Goal: Task Accomplishment & Management: Use online tool/utility

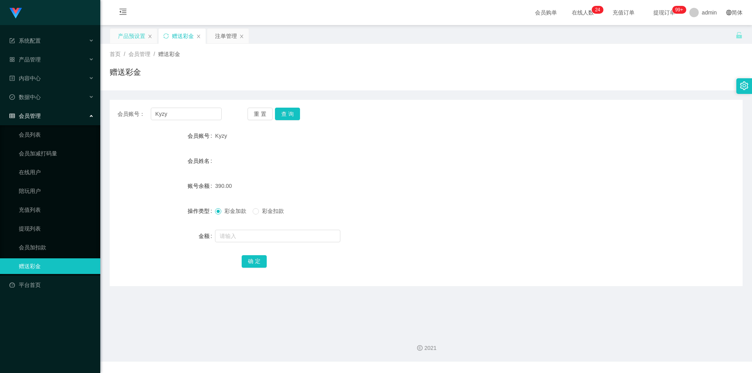
click at [122, 32] on div "产品预设置" at bounding box center [131, 36] width 27 height 15
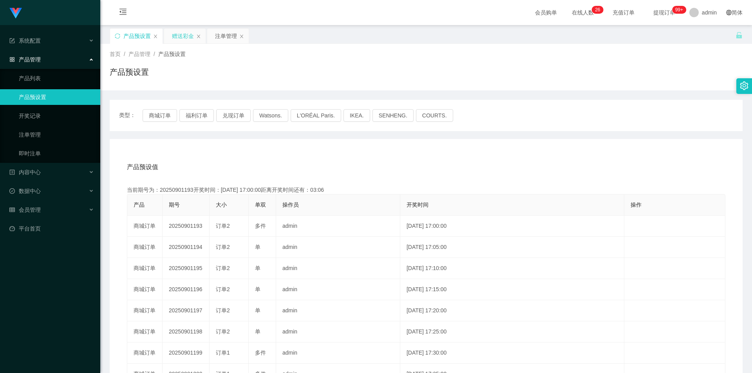
click at [183, 34] on div "赠送彩金" at bounding box center [183, 36] width 22 height 15
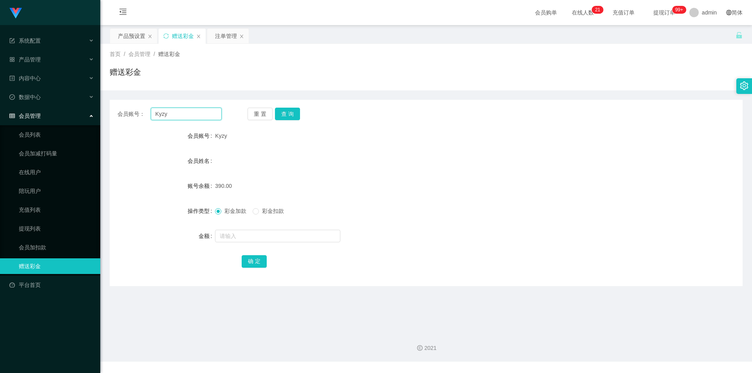
drag, startPoint x: 197, startPoint y: 114, endPoint x: 119, endPoint y: 105, distance: 78.1
click at [119, 105] on div "会员账号： Kyzy 重 置 查 询 会员账号 Kyzy 会员姓名 账号余额 390.00 操作类型 彩金加款 彩金扣款 金额 确 定" at bounding box center [426, 193] width 633 height 186
click at [292, 112] on button "查 询" at bounding box center [287, 114] width 25 height 13
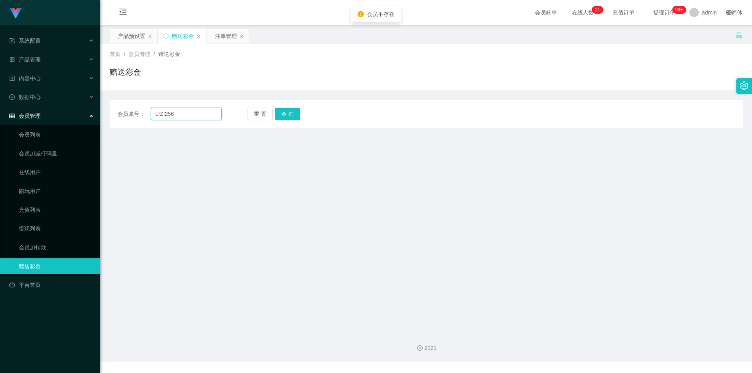
click at [161, 117] on input "LIZI256" at bounding box center [186, 114] width 71 height 13
click at [157, 113] on input "LIZI256" at bounding box center [186, 114] width 71 height 13
click at [161, 113] on input "LIZI256" at bounding box center [186, 114] width 71 height 13
click at [165, 113] on input "LlZI256" at bounding box center [186, 114] width 71 height 13
click at [285, 119] on button "查 询" at bounding box center [287, 114] width 25 height 13
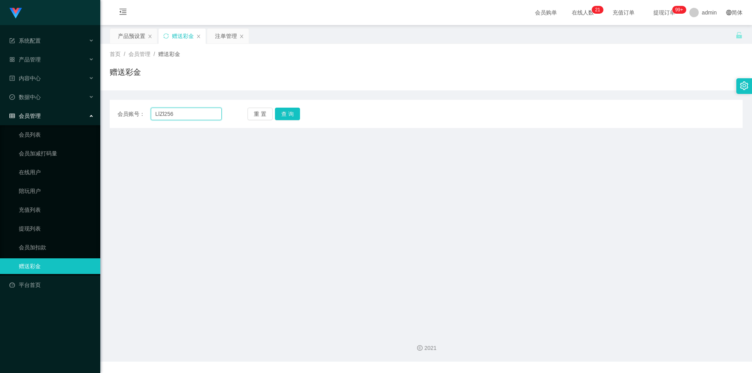
click at [159, 115] on input "LlZl256" at bounding box center [186, 114] width 71 height 13
click at [294, 114] on button "查 询" at bounding box center [287, 114] width 25 height 13
click at [166, 115] on input "LIZl256" at bounding box center [186, 114] width 71 height 13
click at [164, 112] on input "LIZl256" at bounding box center [186, 114] width 71 height 13
type input "256"
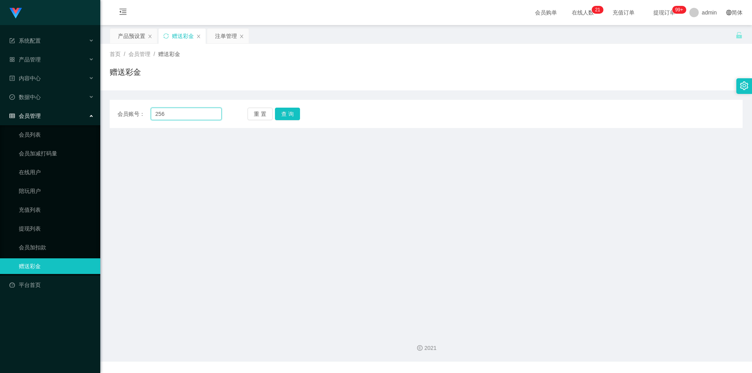
drag, startPoint x: 179, startPoint y: 116, endPoint x: 94, endPoint y: 112, distance: 85.0
click at [94, 112] on section "Jingdong工作台代理端 系统配置 产品管理 产品列表 产品预设置 开奖记录 注单管理 即时注单 内容中心 数据中心 会员管理 会员列表 会员加减打码量 …" at bounding box center [376, 181] width 752 height 362
click at [286, 114] on button "查 询" at bounding box center [287, 114] width 25 height 13
click at [286, 114] on div "重 置 查 询" at bounding box center [300, 114] width 104 height 13
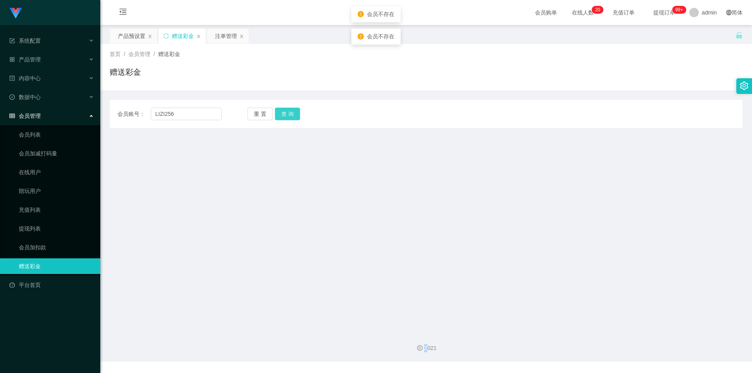
click at [286, 114] on button "查 询" at bounding box center [287, 114] width 25 height 13
click at [157, 113] on input "LIZI256" at bounding box center [186, 114] width 71 height 13
click at [161, 113] on input "LIZI256" at bounding box center [186, 114] width 71 height 13
click at [159, 114] on input "LIZI256" at bounding box center [186, 114] width 71 height 13
click at [287, 114] on button "查 询" at bounding box center [287, 114] width 25 height 13
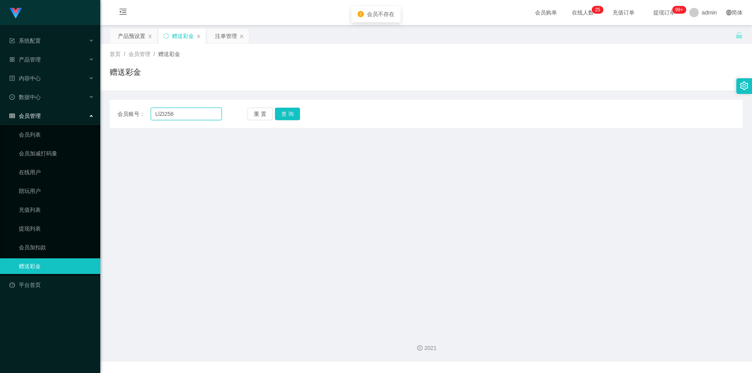
click at [165, 113] on input "LlZI256" at bounding box center [186, 114] width 71 height 13
click at [284, 118] on button "查 询" at bounding box center [287, 114] width 25 height 13
drag, startPoint x: 160, startPoint y: 115, endPoint x: 170, endPoint y: 114, distance: 10.2
click at [160, 115] on input "LlZl256" at bounding box center [186, 114] width 71 height 13
click at [283, 114] on button "查 询" at bounding box center [287, 114] width 25 height 13
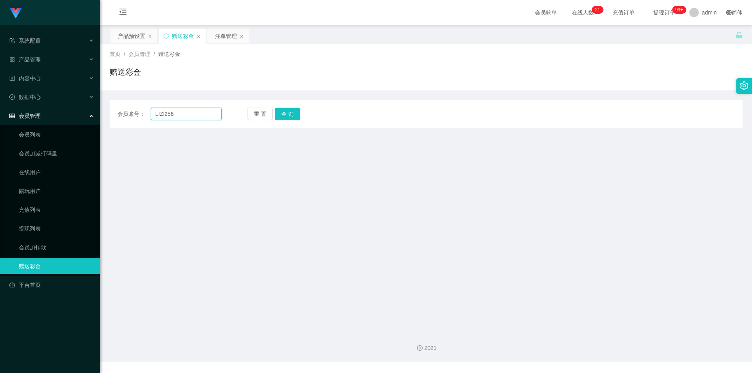
click at [159, 114] on input "LIZl256" at bounding box center [186, 114] width 71 height 13
click at [165, 114] on input "LIZl256" at bounding box center [186, 114] width 71 height 13
click at [164, 114] on input "LIZl256" at bounding box center [186, 114] width 71 height 13
type input "LIZI256"
click at [282, 112] on button "查 询" at bounding box center [287, 114] width 25 height 13
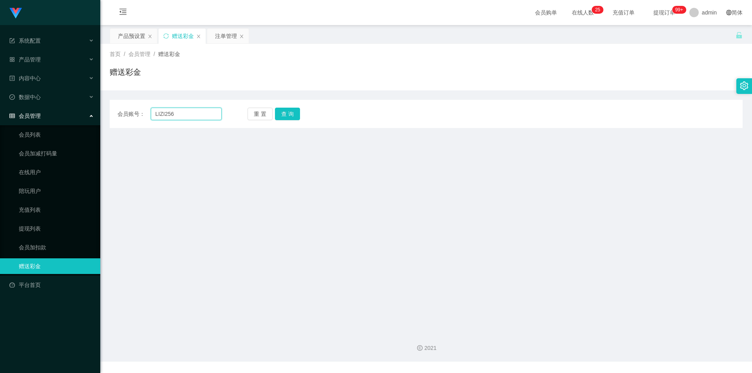
drag, startPoint x: 193, startPoint y: 117, endPoint x: 105, endPoint y: 111, distance: 88.3
click at [105, 111] on main "关闭左侧 关闭右侧 关闭其它 刷新页面 产品预设置 赠送彩金 注单管理 首页 / 会员管理 / 赠送彩金 / 赠送彩金 会员账号： LIZI256 重 置 查…" at bounding box center [426, 175] width 652 height 300
click at [289, 111] on button "查 询" at bounding box center [287, 114] width 25 height 13
click at [193, 117] on input "LIZI256" at bounding box center [186, 114] width 71 height 13
drag, startPoint x: 200, startPoint y: 117, endPoint x: 101, endPoint y: 112, distance: 98.8
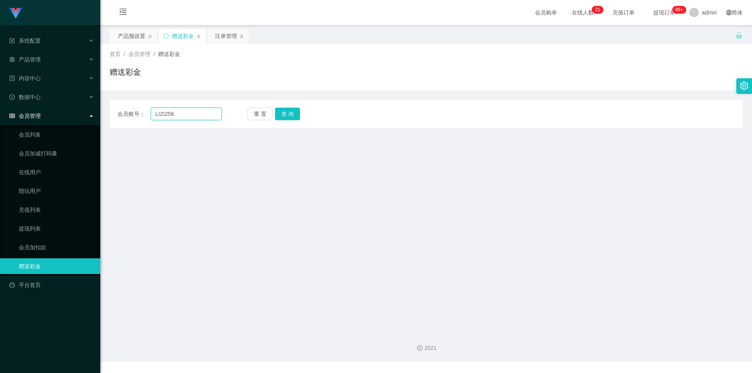
click at [101, 112] on main "关闭左侧 关闭右侧 关闭其它 刷新页面 产品预设置 赠送彩金 注单管理 首页 / 会员管理 / 赠送彩金 / 赠送彩金 会员账号： LIZI256 重 置 查…" at bounding box center [426, 175] width 652 height 300
click at [278, 110] on button "查 询" at bounding box center [287, 114] width 25 height 13
drag, startPoint x: 180, startPoint y: 111, endPoint x: 164, endPoint y: 114, distance: 16.0
click at [164, 114] on input "LIZI256" at bounding box center [186, 114] width 71 height 13
type input "LIZI123"
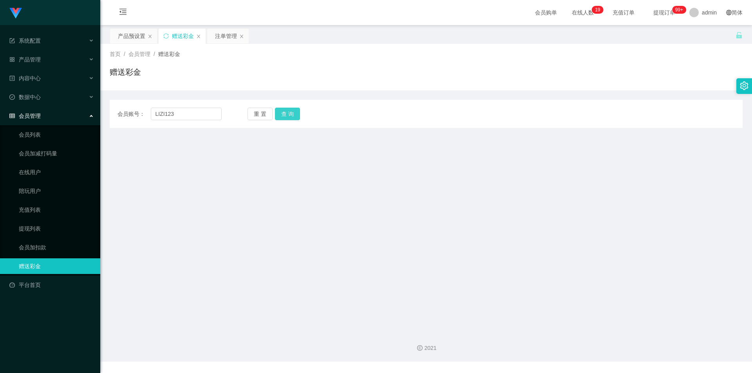
click at [291, 113] on button "查 询" at bounding box center [287, 114] width 25 height 13
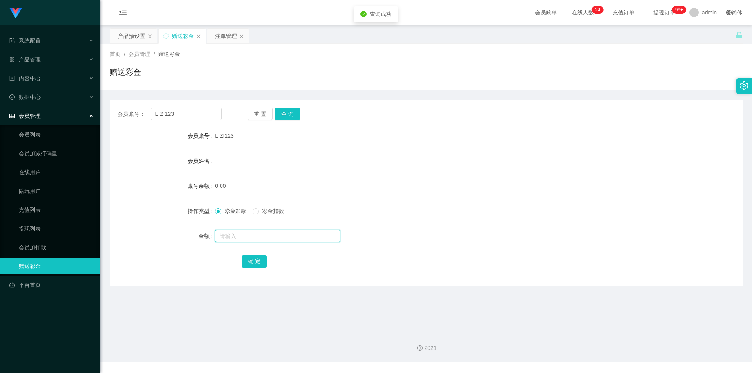
click at [241, 233] on input "text" at bounding box center [277, 236] width 125 height 13
type input "8800"
click at [252, 261] on button "确 定" at bounding box center [254, 261] width 25 height 13
click at [134, 36] on div "产品预设置" at bounding box center [131, 36] width 27 height 15
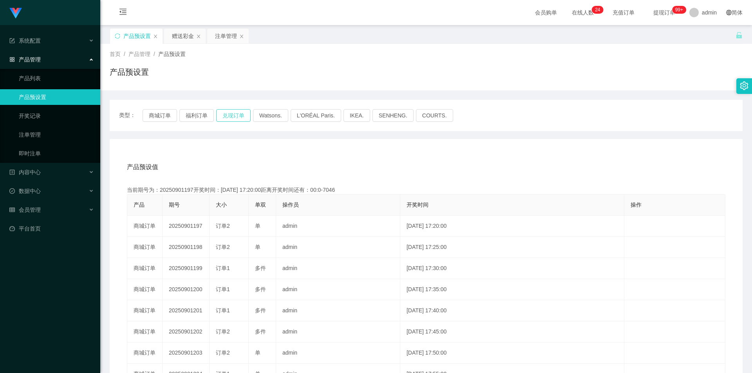
click at [231, 113] on button "兑现订单" at bounding box center [233, 115] width 34 height 13
click at [204, 117] on button "福利订单" at bounding box center [196, 115] width 34 height 13
click at [229, 119] on button "兑现订单" at bounding box center [233, 115] width 34 height 13
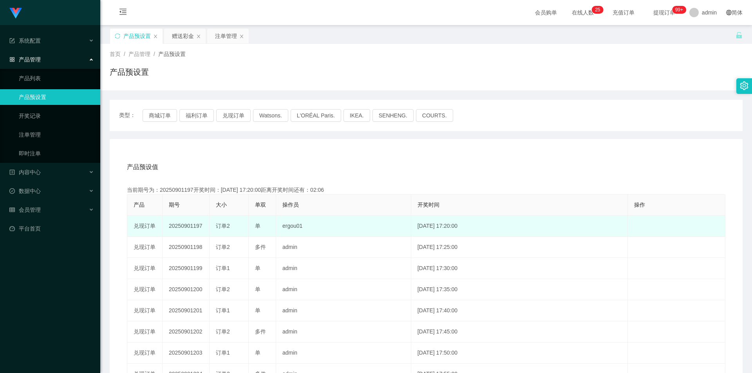
click at [191, 223] on td "20250901197" at bounding box center [186, 226] width 47 height 21
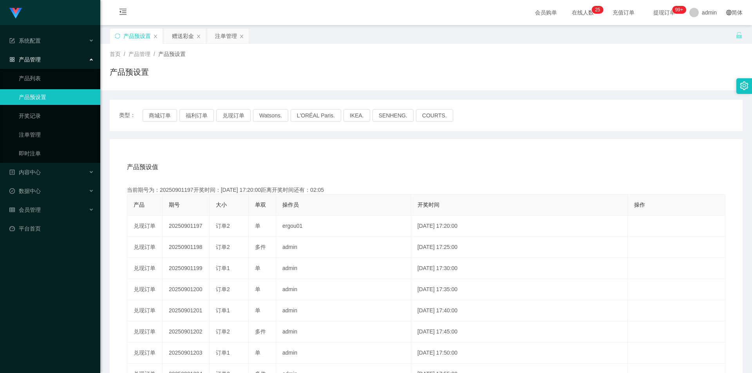
copy td "20250901197"
click at [189, 31] on div "赠送彩金" at bounding box center [183, 36] width 22 height 15
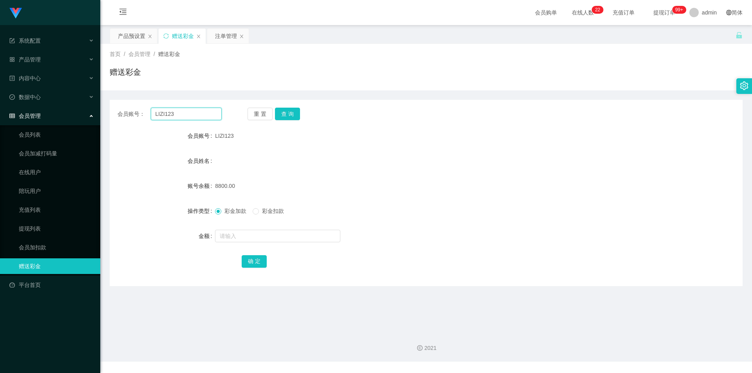
drag, startPoint x: 184, startPoint y: 116, endPoint x: 55, endPoint y: 106, distance: 128.8
click at [55, 106] on section "Jingdong工作台代理端 系统配置 产品管理 产品列表 产品预设置 开奖记录 注单管理 即时注单 内容中心 数据中心 会员管理 会员列表 会员加减打码量 …" at bounding box center [376, 181] width 752 height 362
click at [217, 34] on div "注单管理" at bounding box center [226, 36] width 22 height 15
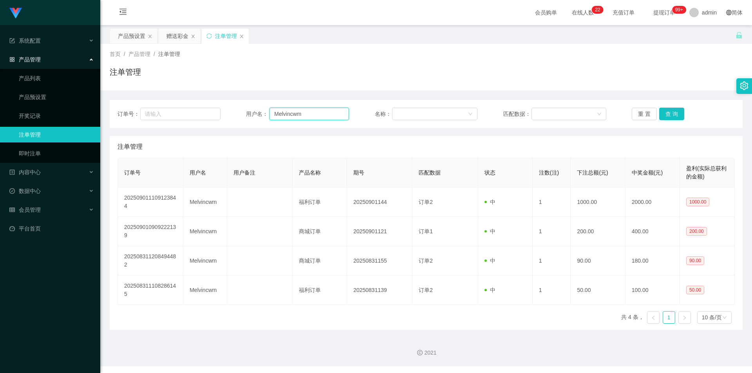
drag, startPoint x: 321, startPoint y: 117, endPoint x: 255, endPoint y: 114, distance: 65.8
click at [131, 103] on div "订单号： 用户名： Melvincwm 名称： 匹配数据： 重 置 查 询" at bounding box center [426, 114] width 633 height 28
paste input "LIZI123"
type input "LIZI123"
click at [675, 114] on button "查 询" at bounding box center [671, 114] width 25 height 13
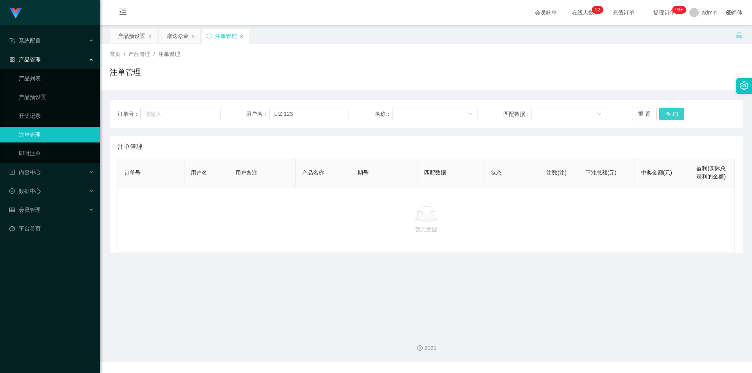
click at [675, 114] on button "查 询" at bounding box center [671, 114] width 25 height 13
click at [176, 38] on div "赠送彩金" at bounding box center [177, 36] width 22 height 15
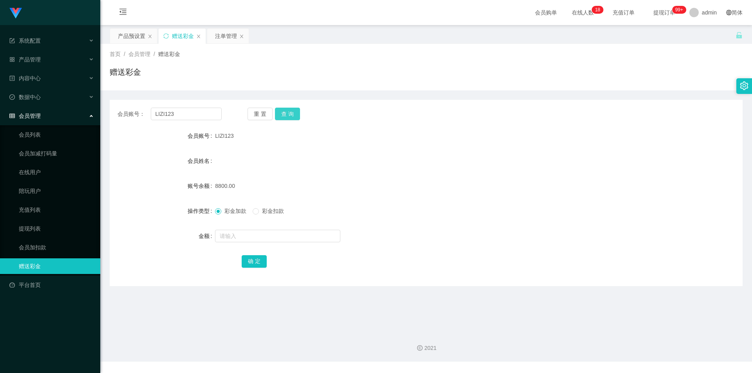
click at [293, 114] on button "查 询" at bounding box center [287, 114] width 25 height 13
click at [227, 37] on div "注单管理" at bounding box center [226, 36] width 22 height 15
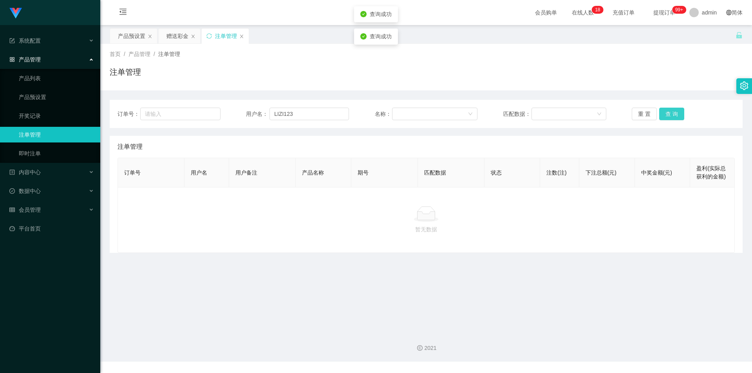
click at [675, 116] on button "查 询" at bounding box center [671, 114] width 25 height 13
click at [135, 34] on div "产品预设置" at bounding box center [131, 36] width 27 height 15
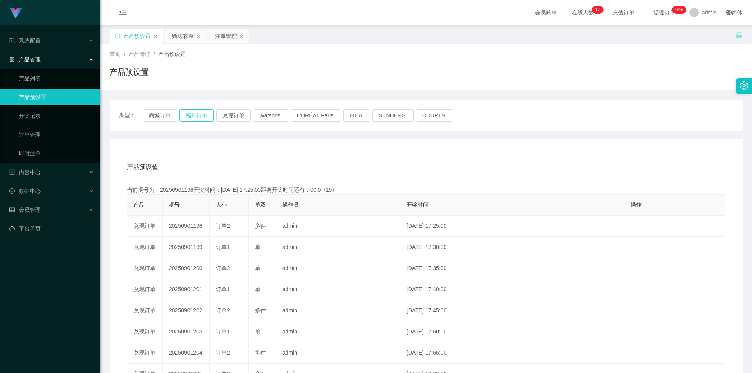
click at [194, 116] on button "福利订单" at bounding box center [196, 115] width 34 height 13
click at [163, 117] on button "商城订单" at bounding box center [160, 115] width 34 height 13
click at [223, 117] on button "兑现订单" at bounding box center [233, 115] width 34 height 13
click at [224, 114] on button "兑现订单" at bounding box center [233, 115] width 34 height 13
type button "k3ymx"
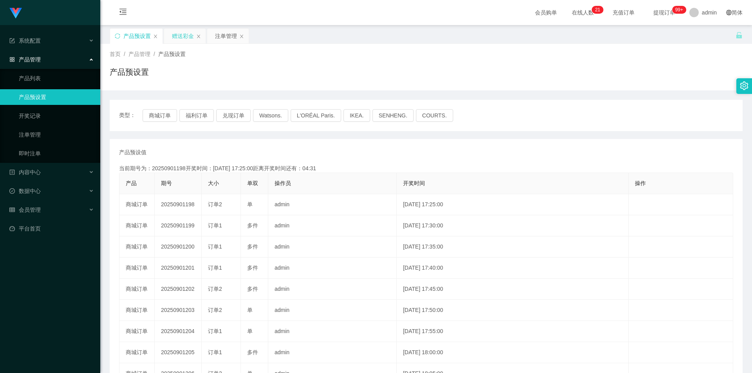
click at [182, 41] on div "赠送彩金" at bounding box center [183, 36] width 22 height 15
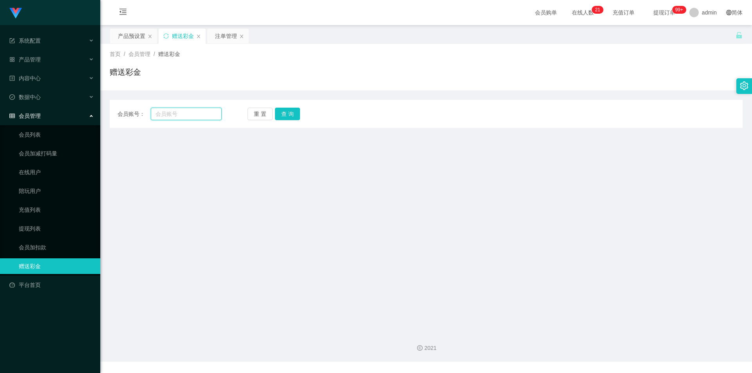
click at [170, 111] on input "text" at bounding box center [186, 114] width 71 height 13
type input "LIZI123"
click at [296, 117] on button "查 询" at bounding box center [287, 114] width 25 height 13
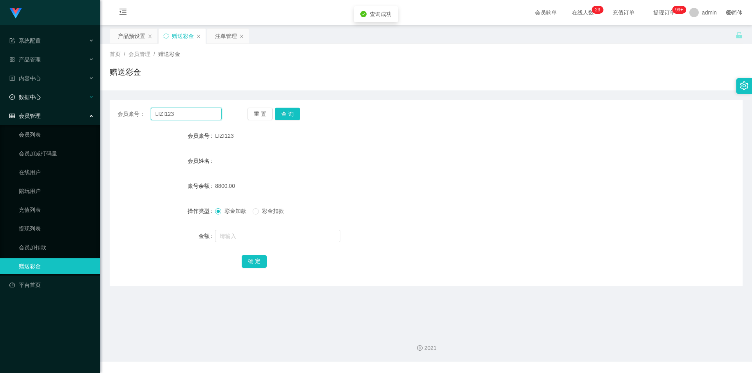
drag, startPoint x: 195, startPoint y: 116, endPoint x: 66, endPoint y: 97, distance: 130.7
click at [54, 98] on section "Jingdong工作台代理端 系统配置 产品管理 产品列表 产品预设置 开奖记录 注单管理 即时注单 内容中心 数据中心 会员管理 会员列表 会员加减打码量 …" at bounding box center [376, 181] width 752 height 362
click at [215, 38] on div "注单管理" at bounding box center [228, 36] width 42 height 15
click at [217, 37] on div "注单管理" at bounding box center [226, 36] width 22 height 15
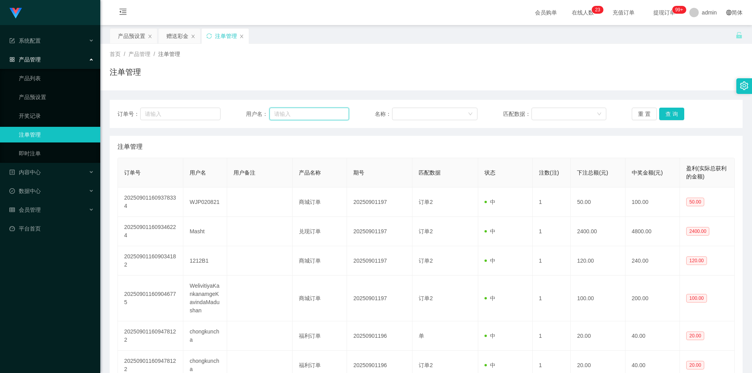
click at [323, 113] on input "text" at bounding box center [308, 114] width 79 height 13
paste input "LIZI123"
type input "LIZI123"
click at [678, 117] on button "查 询" at bounding box center [671, 114] width 25 height 13
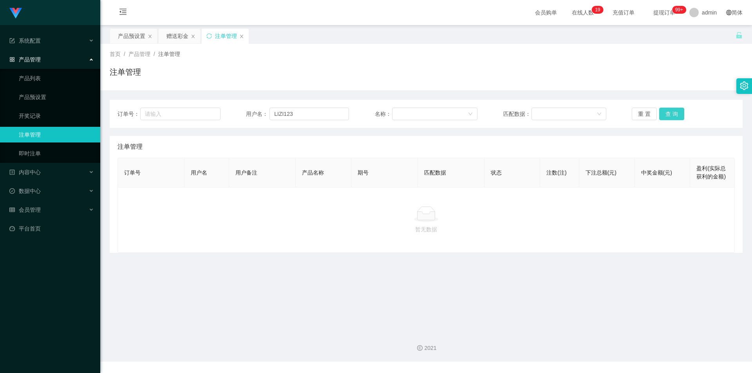
click at [668, 112] on button "查 询" at bounding box center [671, 114] width 25 height 13
click at [670, 114] on button "查 询" at bounding box center [671, 114] width 25 height 13
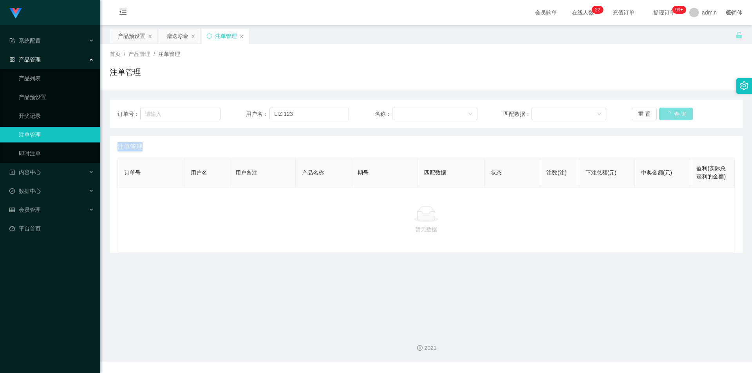
click at [670, 114] on div "重 置 查 询" at bounding box center [683, 114] width 103 height 13
click at [670, 114] on button "查 询" at bounding box center [671, 114] width 25 height 13
click at [670, 114] on div "重 置 查 询" at bounding box center [683, 114] width 103 height 13
click at [670, 114] on button "查 询" at bounding box center [671, 114] width 25 height 13
click at [670, 114] on div "重 置 查 询" at bounding box center [683, 114] width 103 height 13
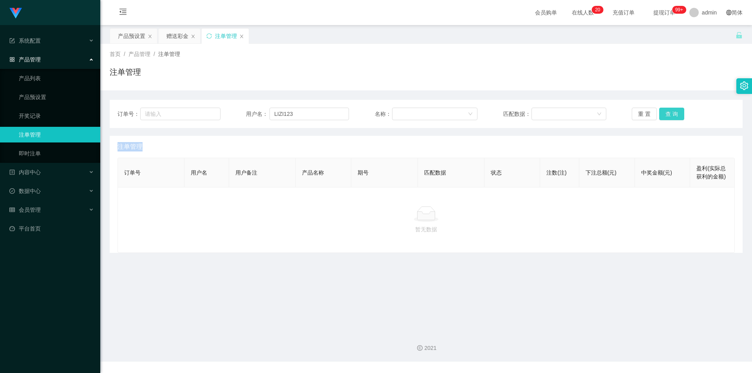
click at [672, 112] on button "查 询" at bounding box center [671, 114] width 25 height 13
click at [666, 114] on button "查 询" at bounding box center [671, 114] width 25 height 13
click at [124, 38] on div "产品预设置" at bounding box center [131, 36] width 27 height 15
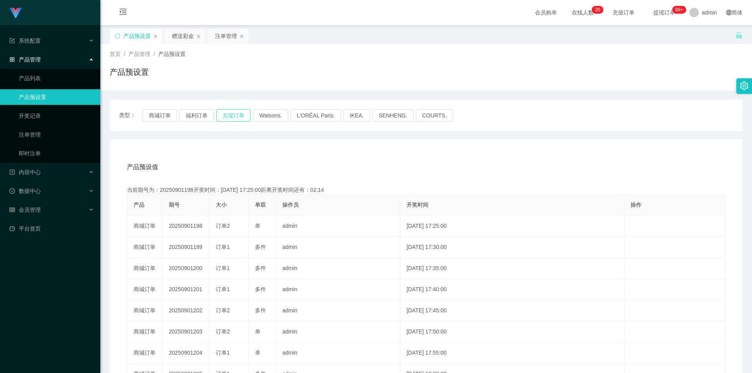
click at [242, 113] on button "兑现订单" at bounding box center [233, 115] width 34 height 13
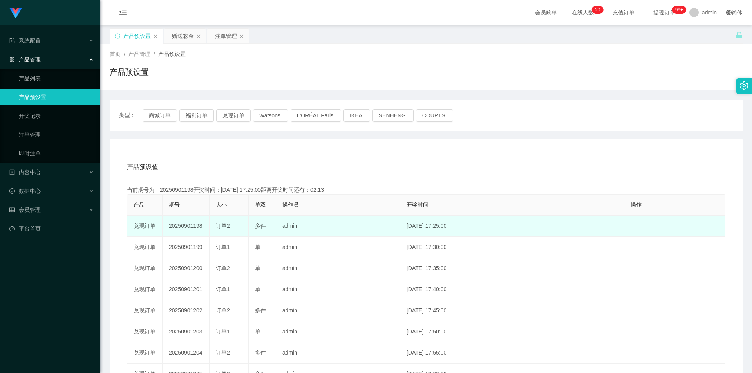
click at [193, 225] on td "20250901198" at bounding box center [186, 226] width 47 height 21
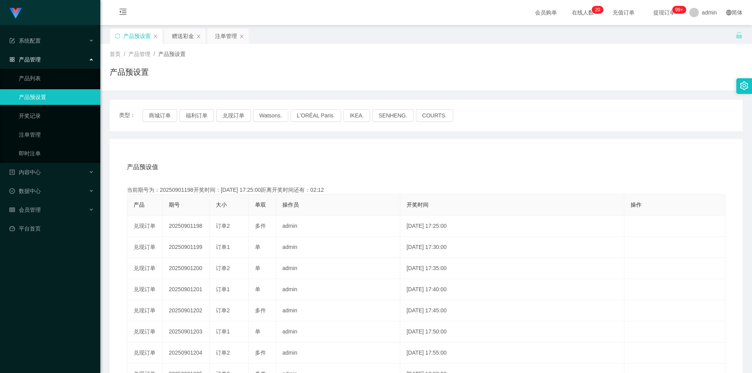
copy td "20250901198"
click at [217, 34] on div "注单管理" at bounding box center [226, 36] width 22 height 15
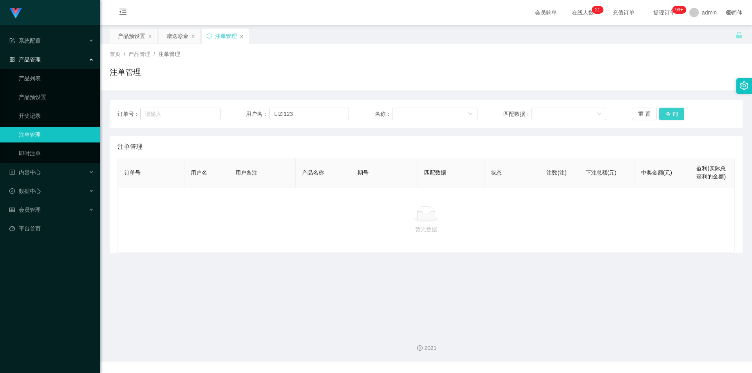
click at [665, 115] on button "查 询" at bounding box center [671, 114] width 25 height 13
click at [672, 117] on button "查 询" at bounding box center [671, 114] width 25 height 13
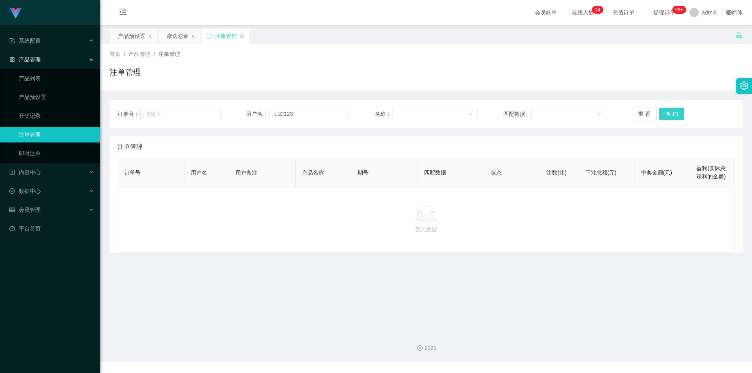
click at [672, 117] on button "查 询" at bounding box center [671, 114] width 25 height 13
click at [672, 117] on button "查 询" at bounding box center [676, 114] width 34 height 13
click at [677, 114] on button "查 询" at bounding box center [671, 114] width 25 height 13
click at [669, 116] on button "查 询" at bounding box center [671, 114] width 25 height 13
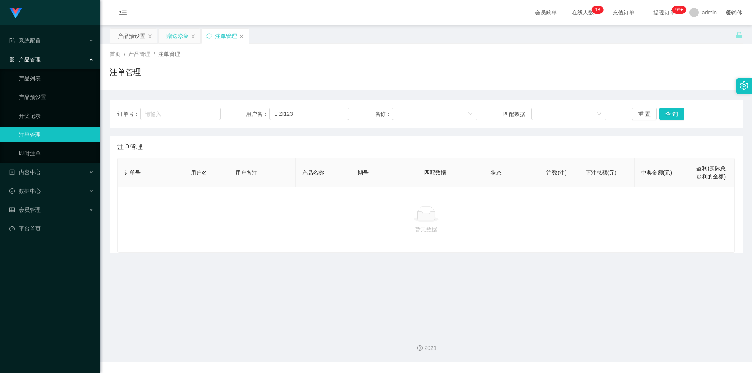
click at [171, 38] on div "赠送彩金" at bounding box center [177, 36] width 22 height 15
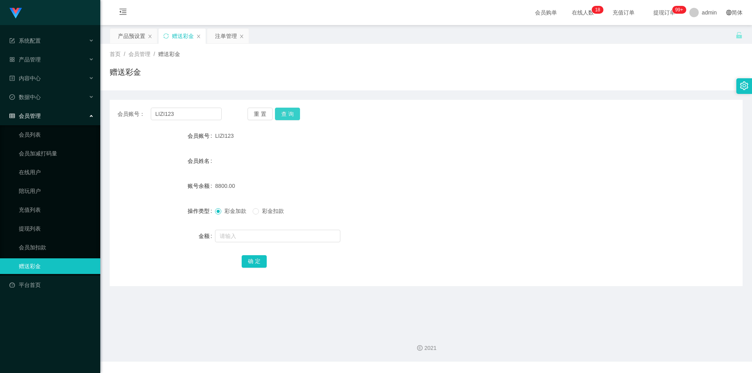
click at [292, 111] on button "查 询" at bounding box center [287, 114] width 25 height 13
click at [137, 34] on div "产品预设置" at bounding box center [131, 36] width 27 height 15
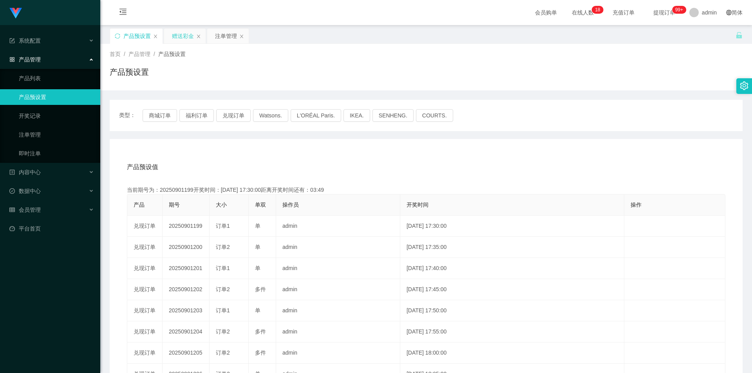
click at [186, 36] on div "赠送彩金" at bounding box center [183, 36] width 22 height 15
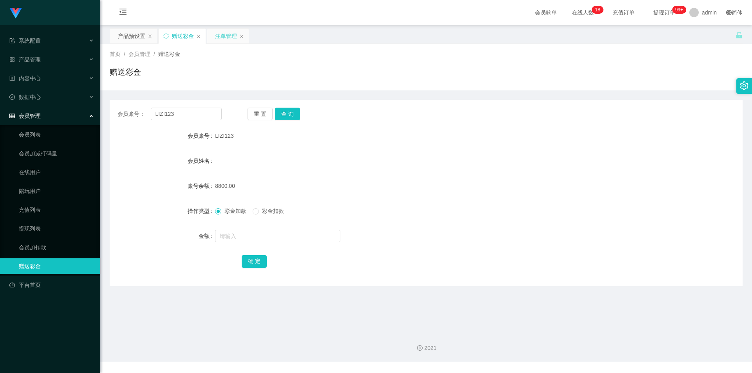
click at [223, 35] on div "注单管理" at bounding box center [226, 36] width 22 height 15
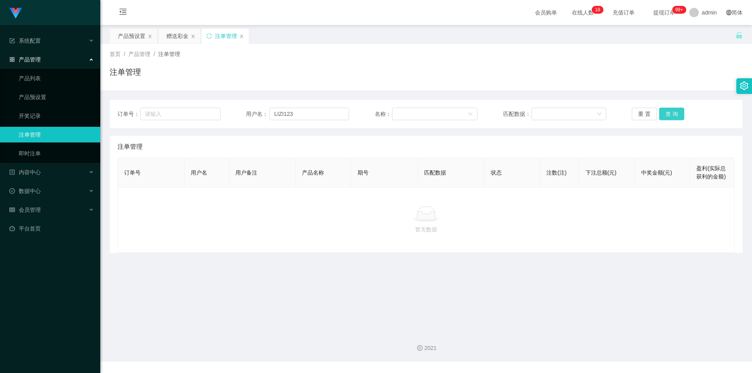
click at [674, 117] on button "查 询" at bounding box center [671, 114] width 25 height 13
click at [665, 115] on button "查 询" at bounding box center [671, 114] width 25 height 13
click at [170, 38] on div "赠送彩金" at bounding box center [177, 36] width 22 height 15
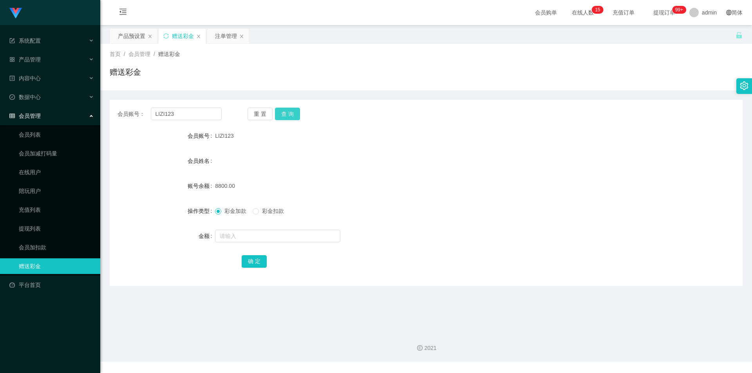
click at [292, 112] on button "查 询" at bounding box center [287, 114] width 25 height 13
click at [217, 31] on div "注单管理" at bounding box center [226, 36] width 22 height 15
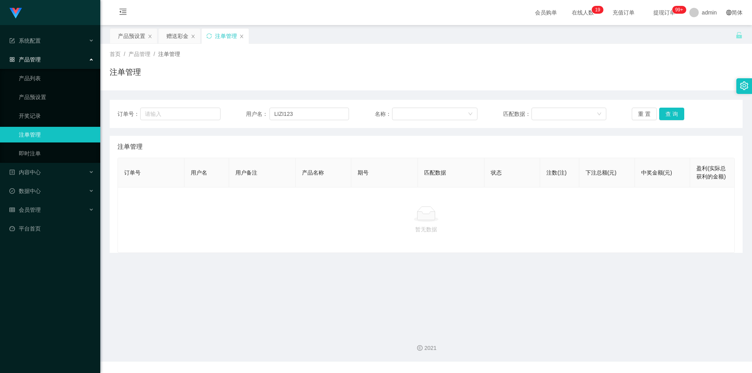
click at [685, 113] on div "重 置 查 询" at bounding box center [683, 114] width 103 height 13
click at [672, 116] on button "查 询" at bounding box center [671, 114] width 25 height 13
click at [484, 206] on div "暂无数据" at bounding box center [425, 220] width 617 height 66
click at [128, 35] on div "产品预设置" at bounding box center [131, 36] width 27 height 15
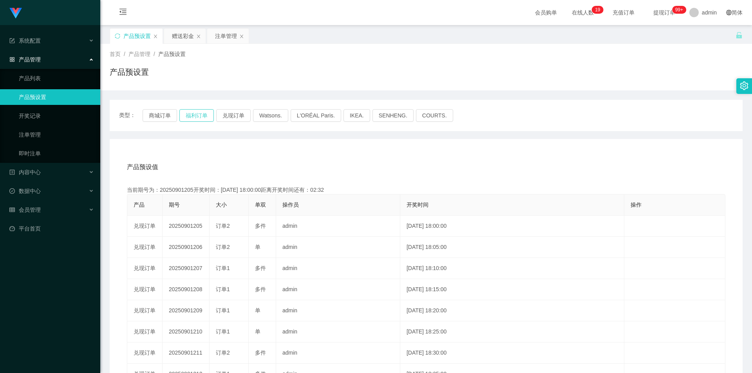
click at [194, 116] on button "福利订单" at bounding box center [196, 115] width 34 height 13
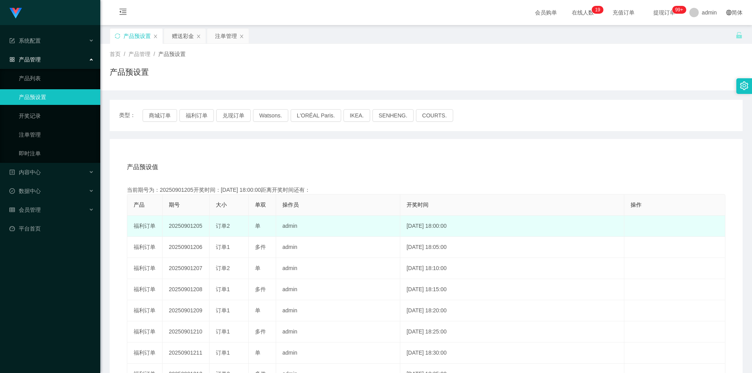
click at [186, 225] on td "20250901205" at bounding box center [186, 226] width 47 height 21
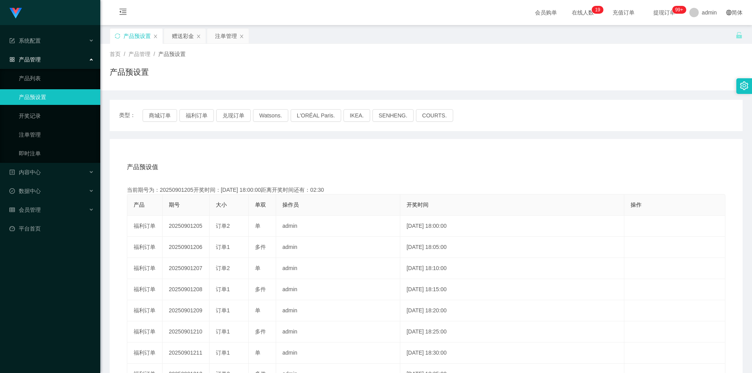
copy td "20250901205"
click at [229, 113] on button "兑现订单" at bounding box center [233, 115] width 34 height 13
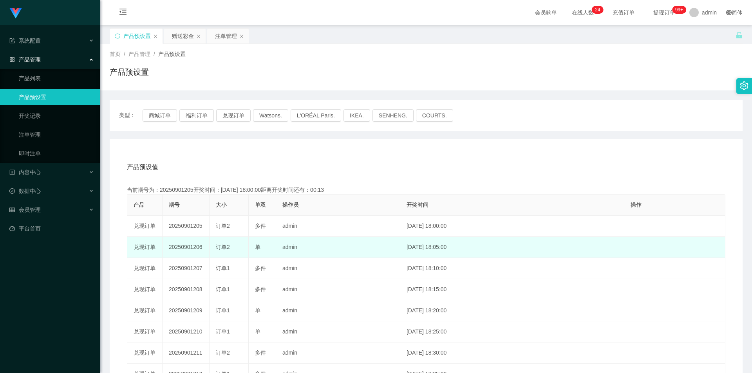
click at [186, 238] on td "20250901206" at bounding box center [186, 247] width 47 height 21
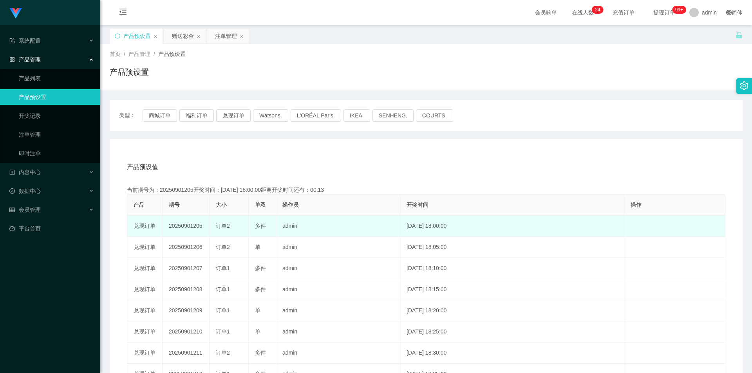
click at [189, 223] on td "20250901205" at bounding box center [186, 226] width 47 height 21
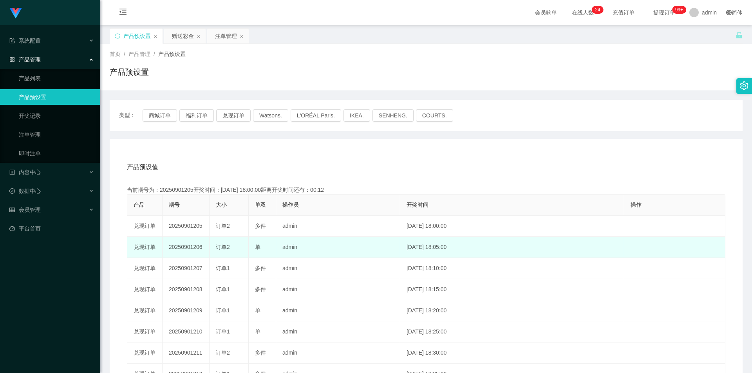
click at [187, 245] on td "20250901206" at bounding box center [186, 247] width 47 height 21
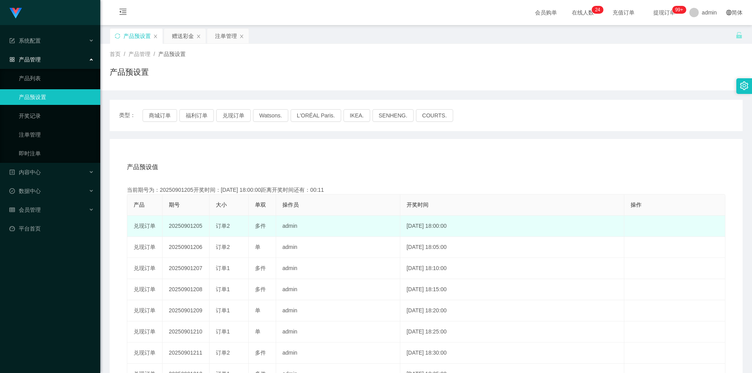
click at [190, 226] on td "20250901205" at bounding box center [186, 226] width 47 height 21
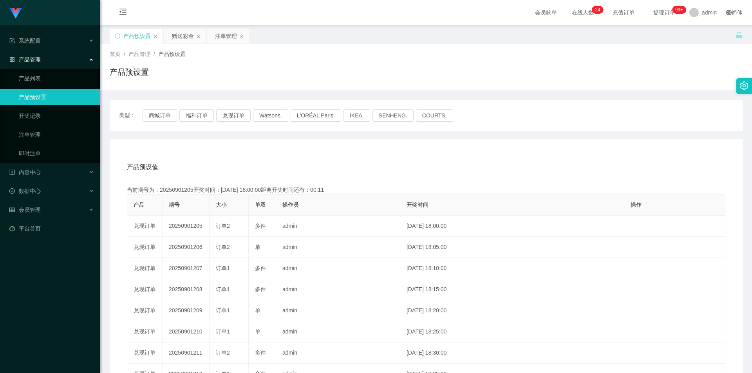
copy td "20250901205"
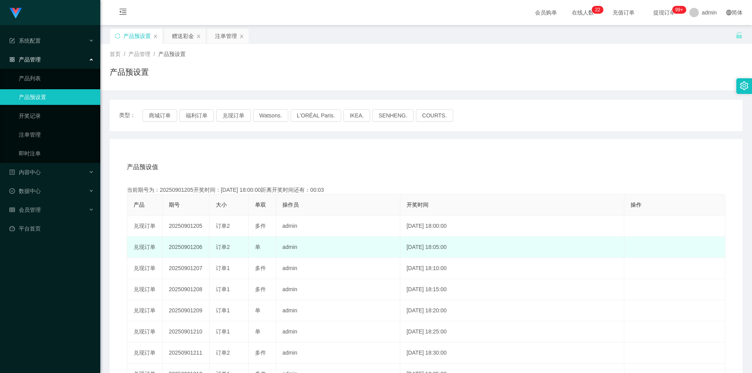
click at [187, 251] on td "20250901206" at bounding box center [186, 247] width 47 height 21
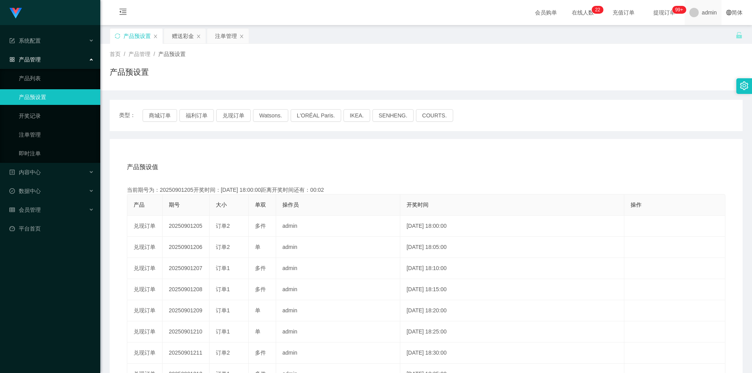
copy td "20250901206"
